Goal: Transaction & Acquisition: Subscribe to service/newsletter

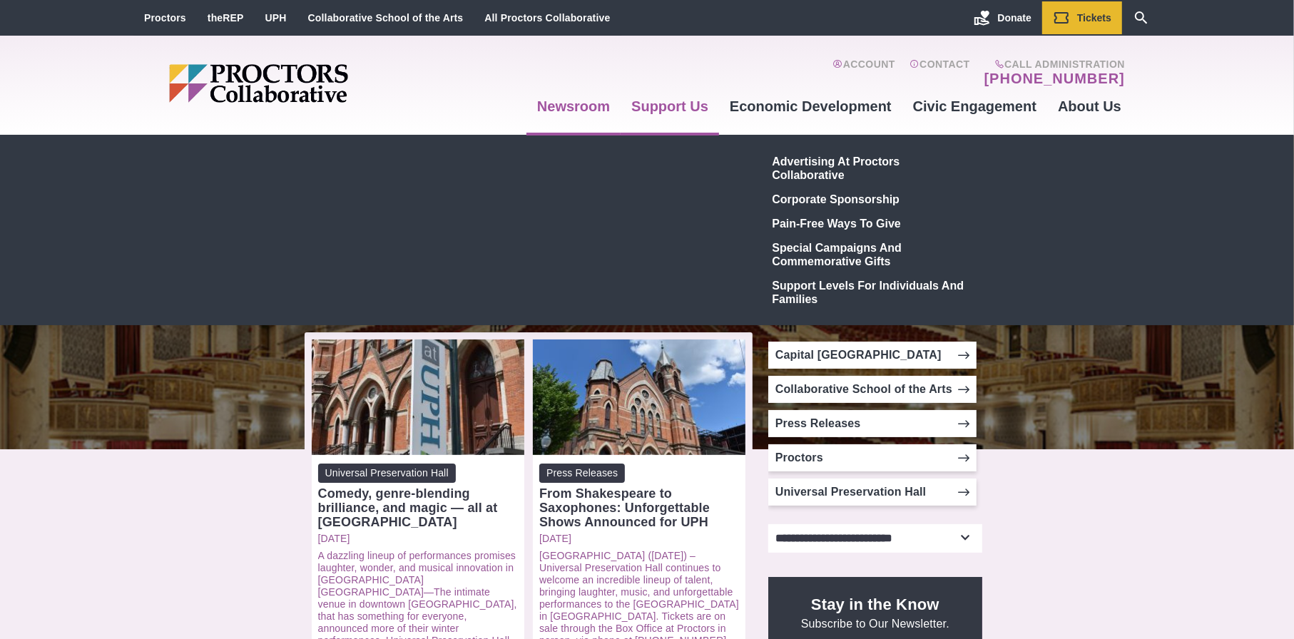
click at [690, 110] on link "Support Us" at bounding box center [669, 106] width 98 height 39
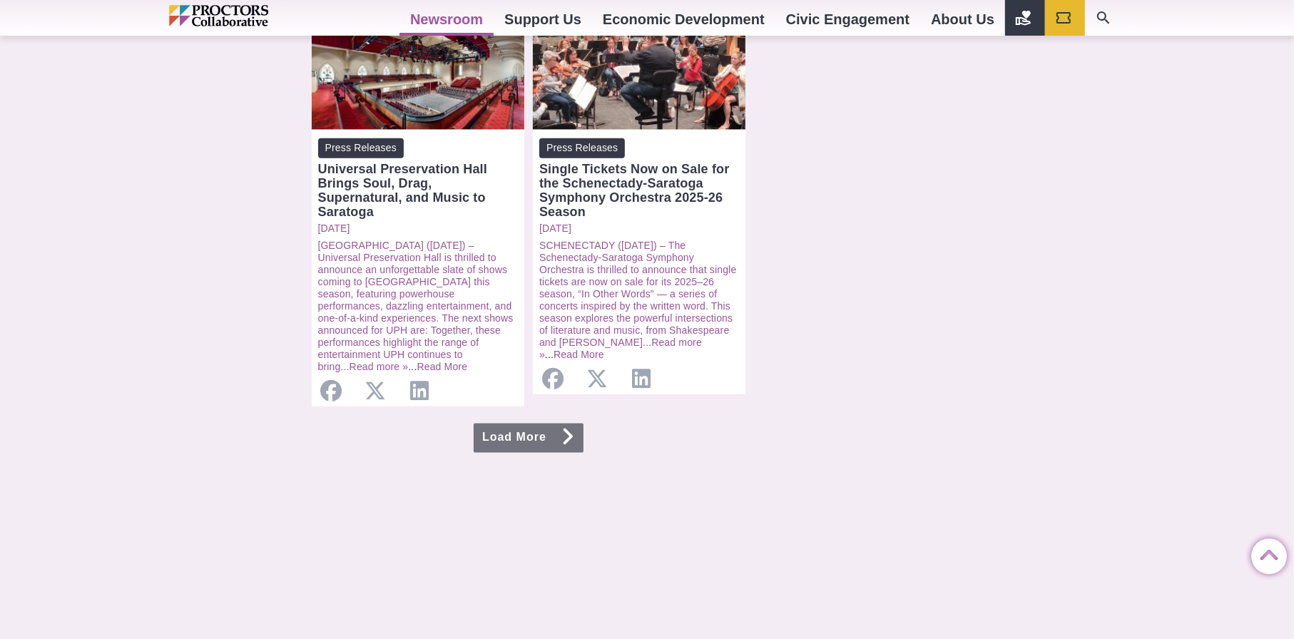
scroll to position [1640, 0]
